Goal: Task Accomplishment & Management: Use online tool/utility

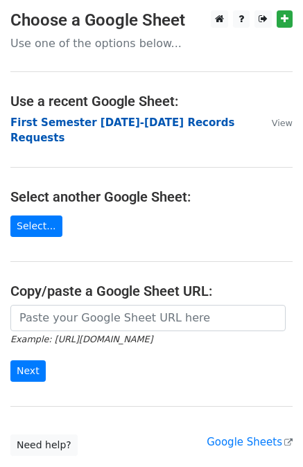
click at [83, 121] on strong "First Semester 2025-2026 Records Requests" at bounding box center [122, 130] width 224 height 28
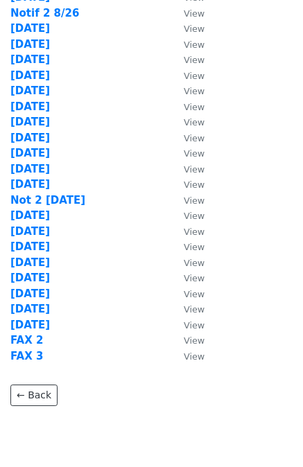
scroll to position [451, 0]
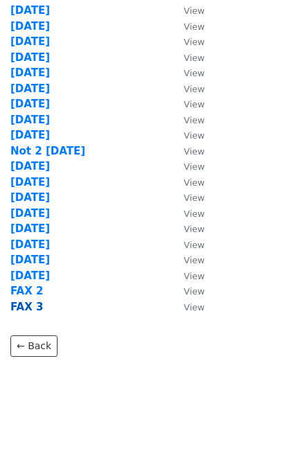
click at [25, 307] on strong "FAX 3" at bounding box center [26, 307] width 33 height 12
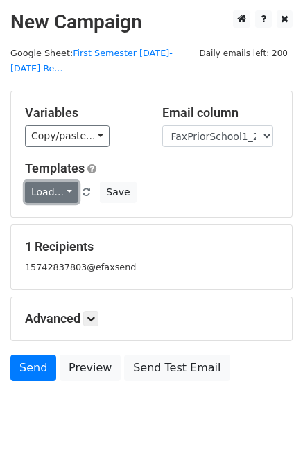
click at [44, 182] on link "Load..." at bounding box center [51, 192] width 53 height 21
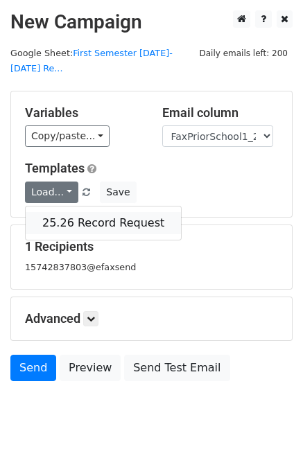
click at [86, 212] on link "25.26 Record Request" at bounding box center [103, 223] width 155 height 22
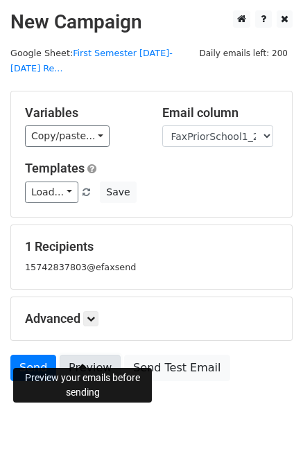
click at [89, 355] on link "Preview" at bounding box center [90, 368] width 61 height 26
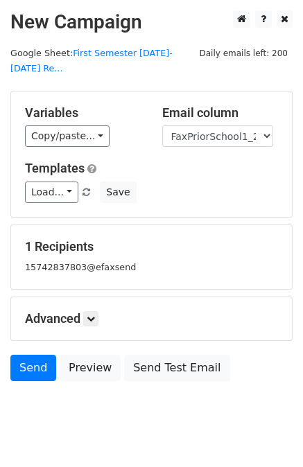
click at [100, 411] on body "New Campaign Daily emails left: 200 Google Sheet: First Semester 2025-2026 Re..…" at bounding box center [151, 226] width 303 height 433
click at [33, 355] on link "Send" at bounding box center [33, 368] width 46 height 26
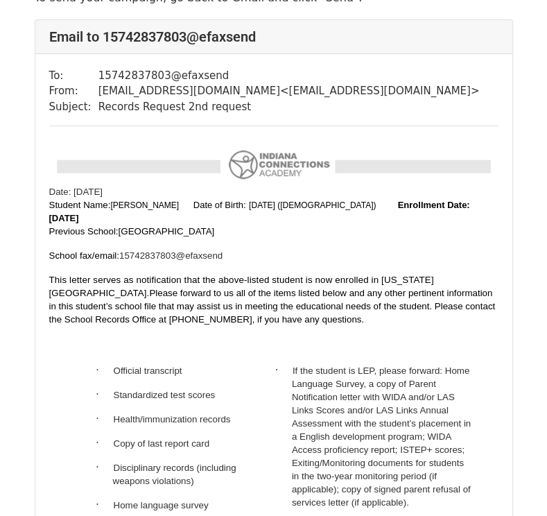
scroll to position [58, 0]
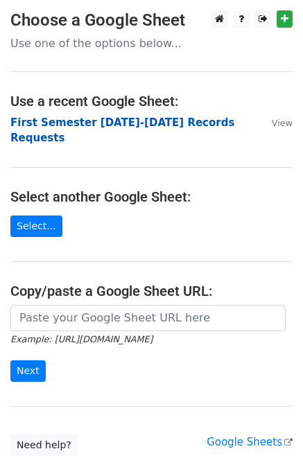
click at [134, 119] on strong "First Semester 2025-2026 Records Requests" at bounding box center [122, 130] width 224 height 28
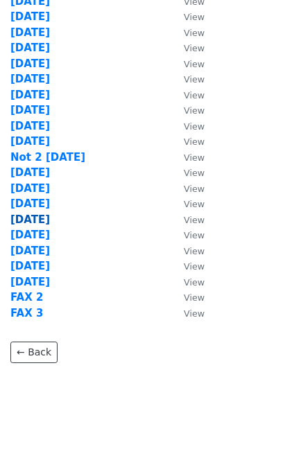
scroll to position [451, 0]
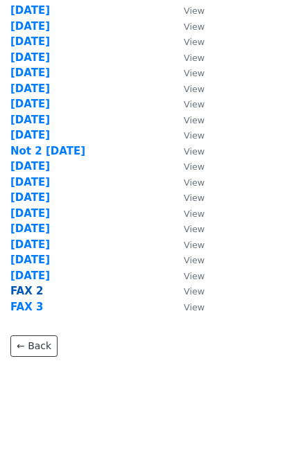
click at [33, 289] on strong "FAX 2" at bounding box center [26, 291] width 33 height 12
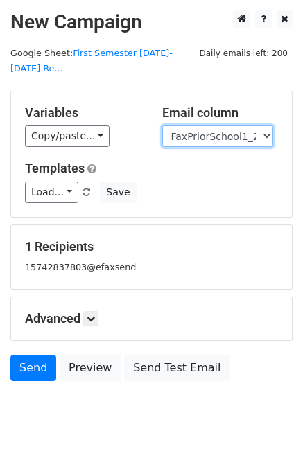
click at [213, 125] on select "User ID Last Name First Name Start Year Enrollment Date Birthday_Age Reported G…" at bounding box center [217, 135] width 111 height 21
select select "EmailPriorSchool_2021"
click at [162, 125] on select "User ID Last Name First Name Start Year Enrollment Date Birthday_Age Reported G…" at bounding box center [217, 135] width 111 height 21
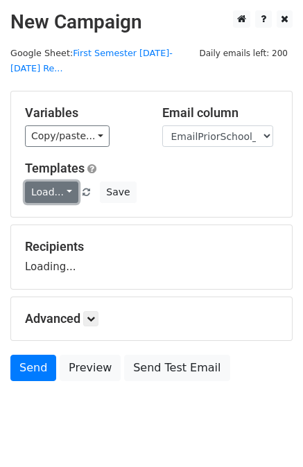
click at [48, 182] on link "Load..." at bounding box center [51, 192] width 53 height 21
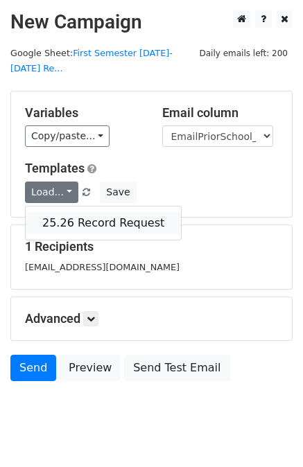
click at [64, 212] on link "25.26 Record Request" at bounding box center [103, 223] width 155 height 22
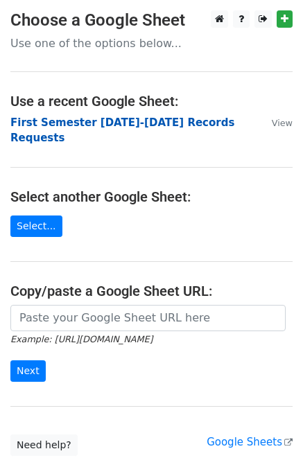
click at [114, 119] on strong "First Semester 2025-2026 Records Requests" at bounding box center [122, 130] width 224 height 28
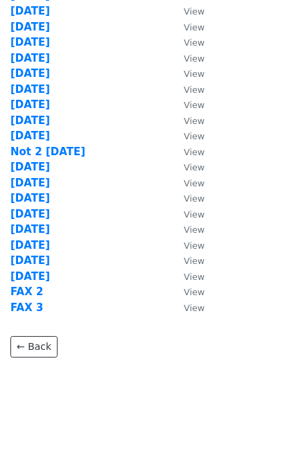
scroll to position [451, 0]
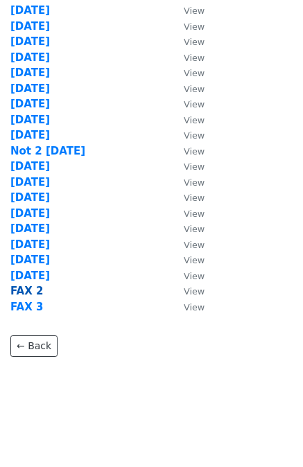
click at [30, 290] on strong "FAX 2" at bounding box center [26, 291] width 33 height 12
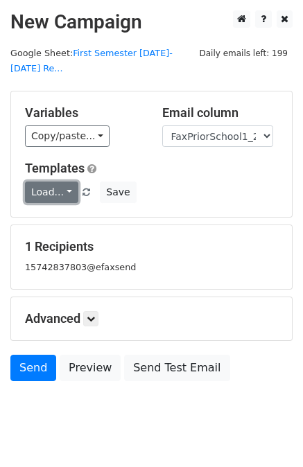
click at [52, 182] on link "Load..." at bounding box center [51, 192] width 53 height 21
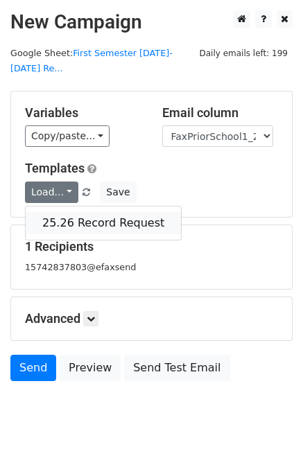
click at [62, 212] on link "25.26 Record Request" at bounding box center [103, 223] width 155 height 22
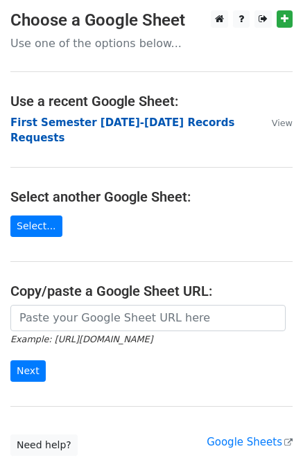
click at [147, 120] on strong "First Semester [DATE]-[DATE] Records Requests" at bounding box center [122, 130] width 224 height 28
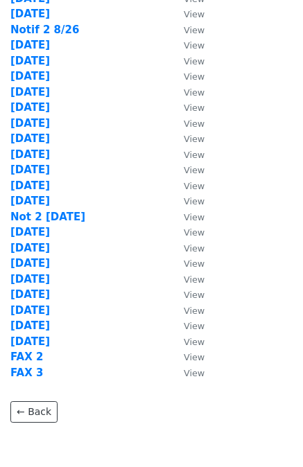
scroll to position [451, 0]
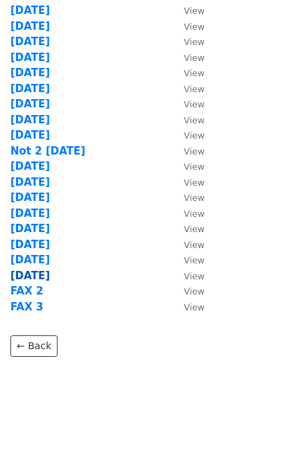
click at [30, 275] on strong "10/2/25" at bounding box center [30, 276] width 40 height 12
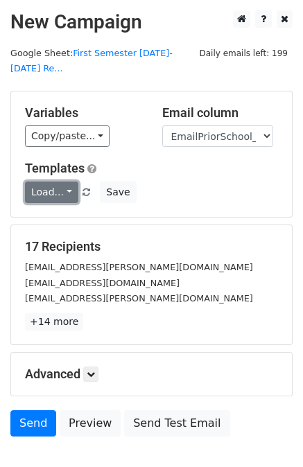
click at [55, 182] on link "Load..." at bounding box center [51, 192] width 53 height 21
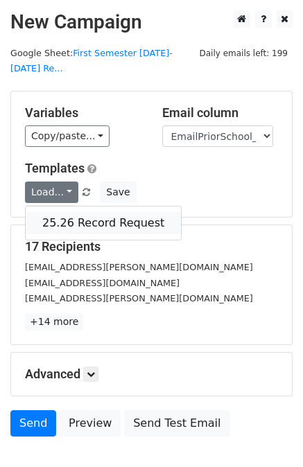
click at [72, 212] on link "25.26 Record Request" at bounding box center [103, 223] width 155 height 22
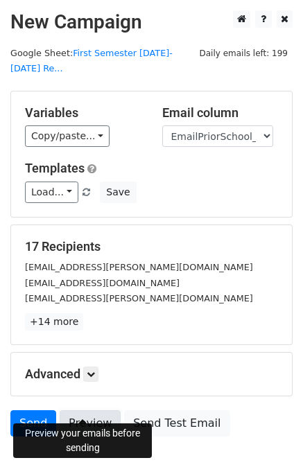
click at [85, 410] on link "Preview" at bounding box center [90, 423] width 61 height 26
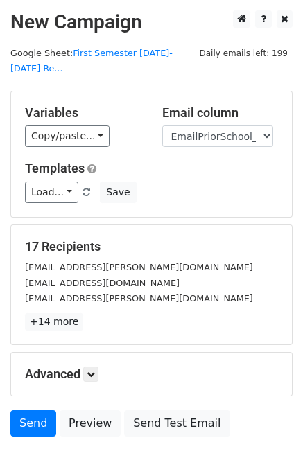
click at [86, 447] on div "Preview your emails before sending" at bounding box center [82, 440] width 139 height 35
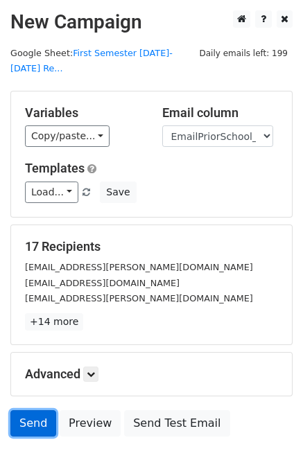
click at [30, 410] on link "Send" at bounding box center [33, 423] width 46 height 26
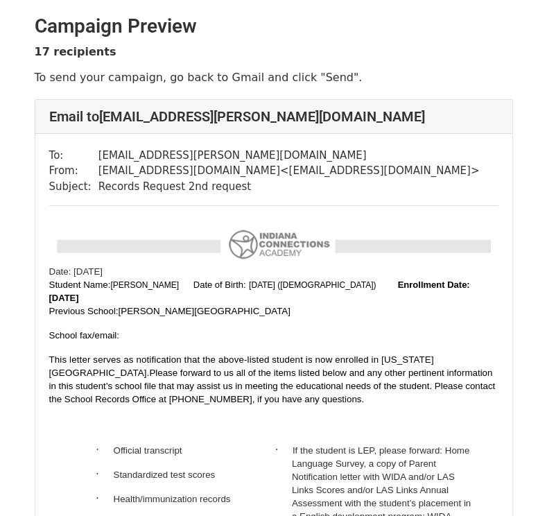
scroll to position [69, 0]
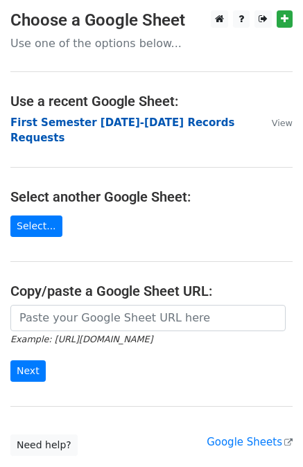
click at [128, 121] on strong "First Semester [DATE]-[DATE] Records Requests" at bounding box center [122, 130] width 224 height 28
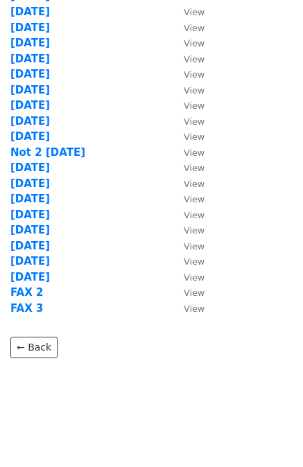
scroll to position [451, 0]
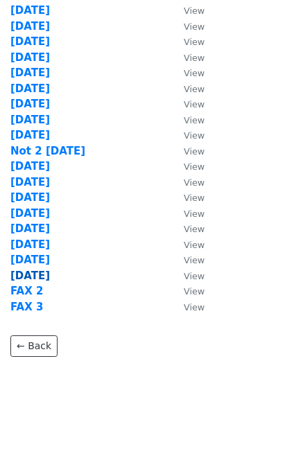
click at [33, 274] on strong "[DATE]" at bounding box center [30, 276] width 40 height 12
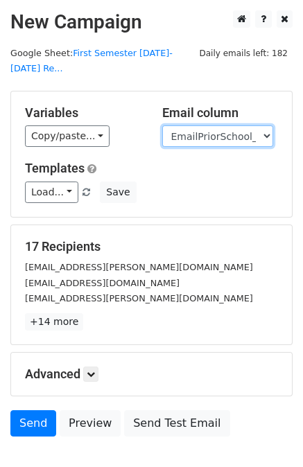
click at [216, 125] on select "User ID Last Name First Name Start Year Enrollment Date Birthday_Age Reported G…" at bounding box center [217, 135] width 111 height 21
select select "FaxPriorSchool1_2021"
click at [162, 125] on select "User ID Last Name First Name Start Year Enrollment Date Birthday_Age Reported G…" at bounding box center [217, 135] width 111 height 21
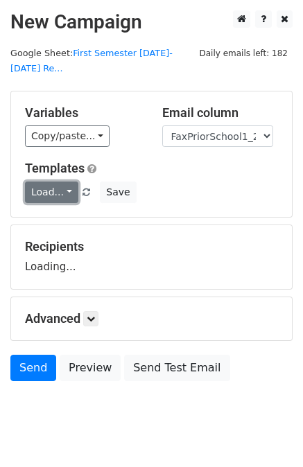
click at [53, 182] on link "Load..." at bounding box center [51, 192] width 53 height 21
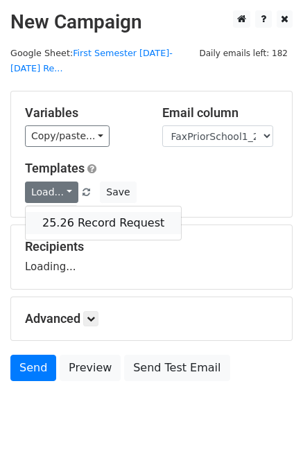
click at [64, 212] on link "25.26 Record Request" at bounding box center [103, 223] width 155 height 22
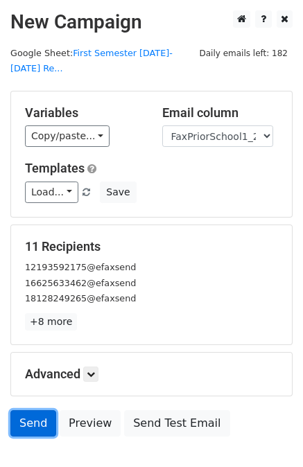
click at [30, 410] on link "Send" at bounding box center [33, 423] width 46 height 26
